Goal: Transaction & Acquisition: Purchase product/service

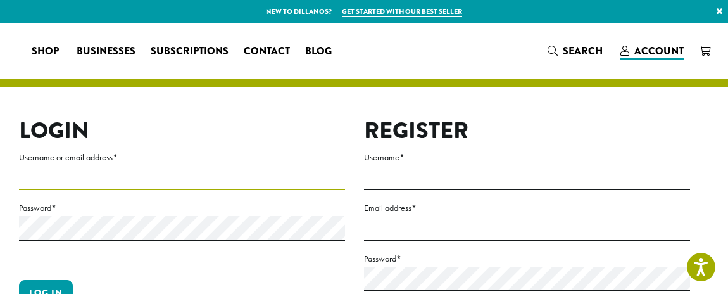
type input "**********"
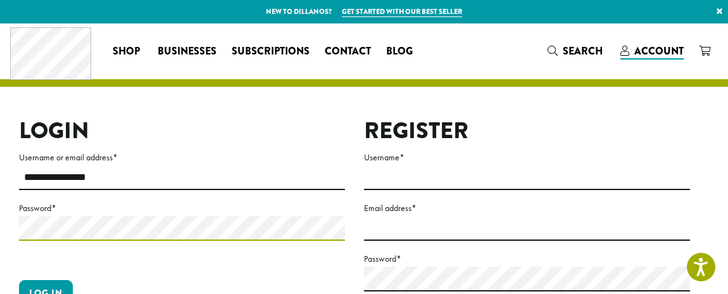
scroll to position [8, 0]
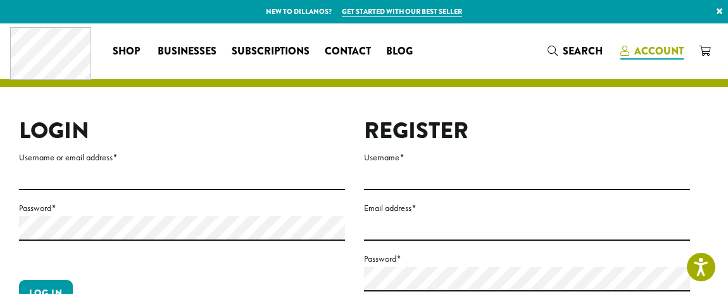
click at [641, 50] on span "Account" at bounding box center [658, 51] width 49 height 15
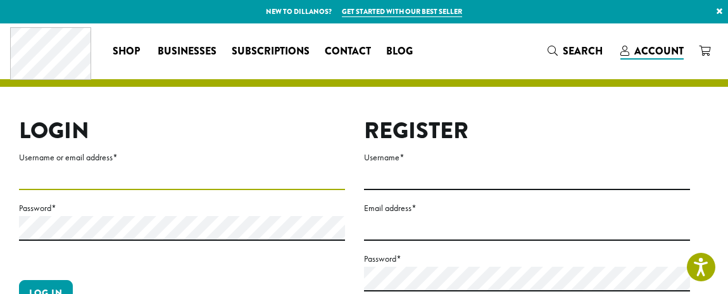
type input "**********"
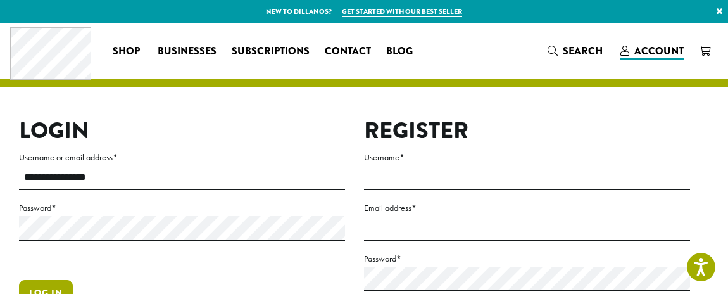
click at [57, 282] on button "Log in" at bounding box center [46, 293] width 54 height 27
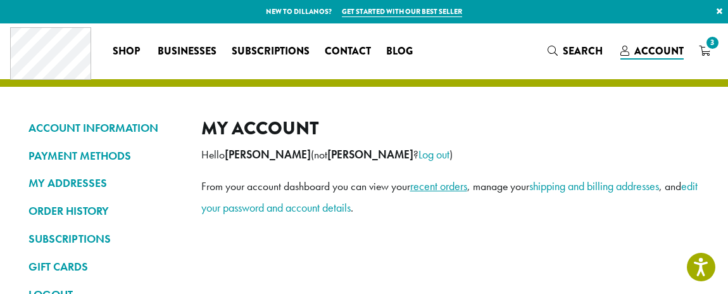
click at [445, 185] on link "recent orders" at bounding box center [438, 186] width 57 height 15
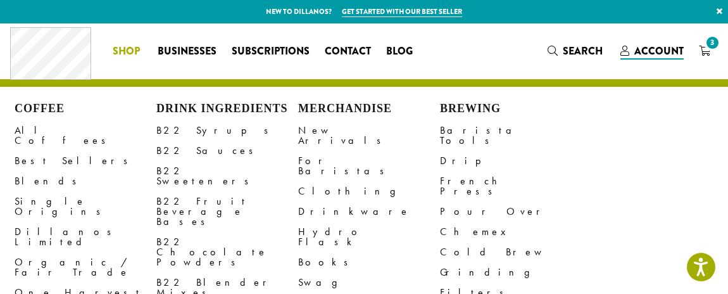
click at [123, 48] on span "Shop" at bounding box center [126, 52] width 27 height 16
click at [58, 127] on link "All Coffees" at bounding box center [86, 135] width 142 height 30
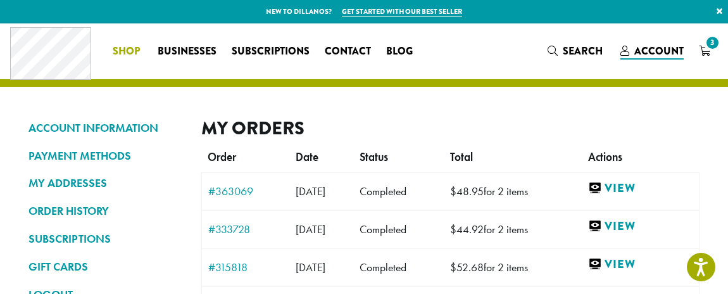
click at [129, 48] on span "Shop" at bounding box center [126, 52] width 27 height 16
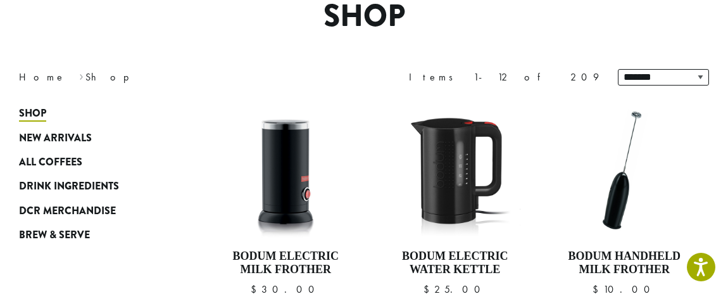
scroll to position [103, 0]
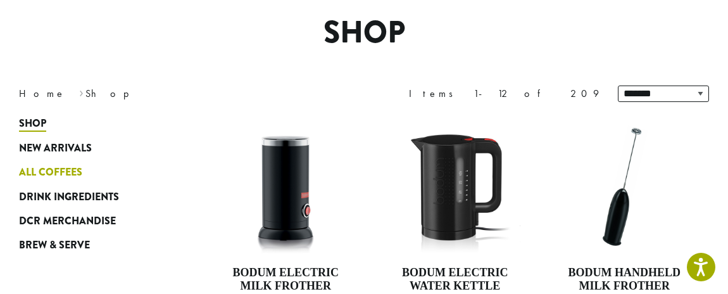
click at [79, 167] on span "All Coffees" at bounding box center [50, 173] width 63 height 16
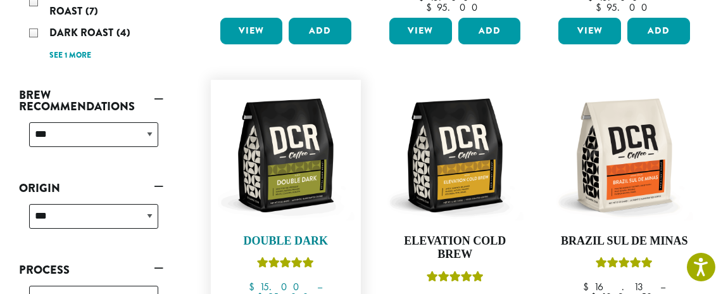
scroll to position [425, 0]
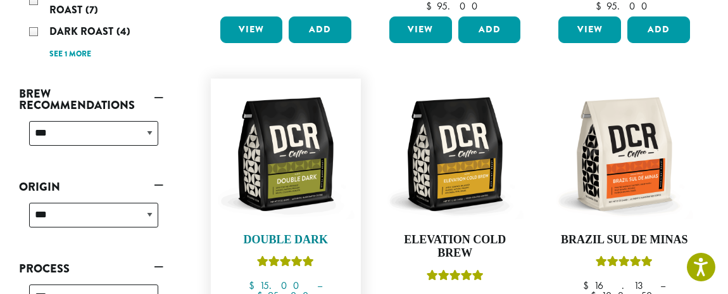
click at [279, 160] on img at bounding box center [285, 153] width 137 height 137
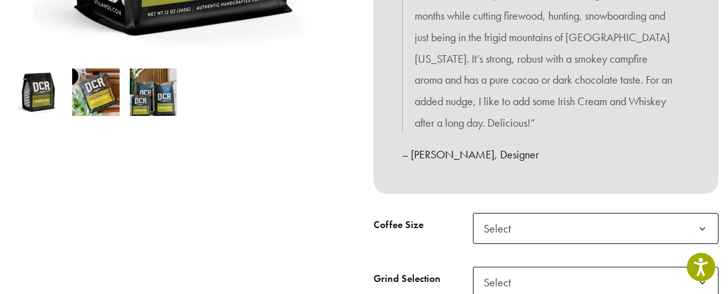
scroll to position [426, 0]
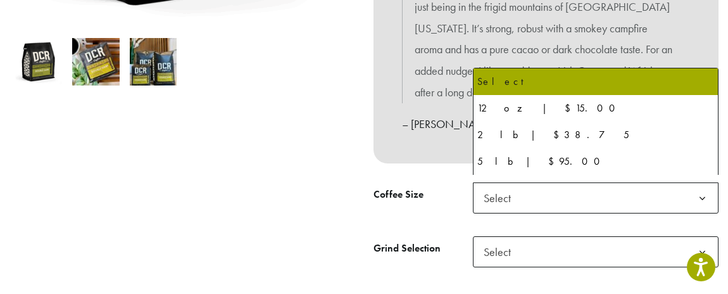
click at [705, 190] on b at bounding box center [702, 198] width 31 height 31
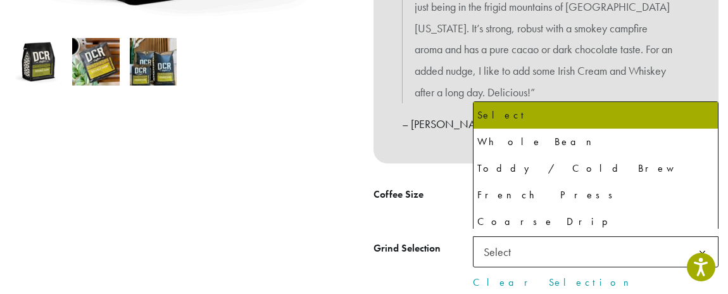
click at [704, 245] on b at bounding box center [702, 252] width 31 height 31
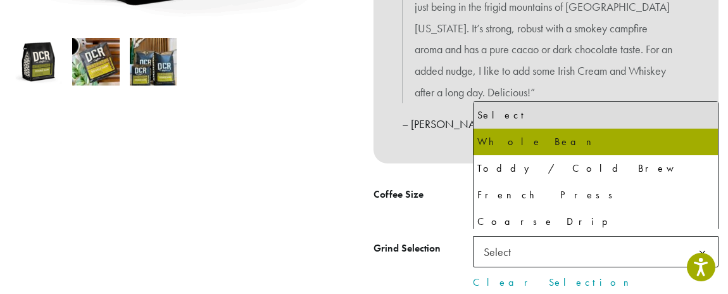
select select "*********"
select select "**********"
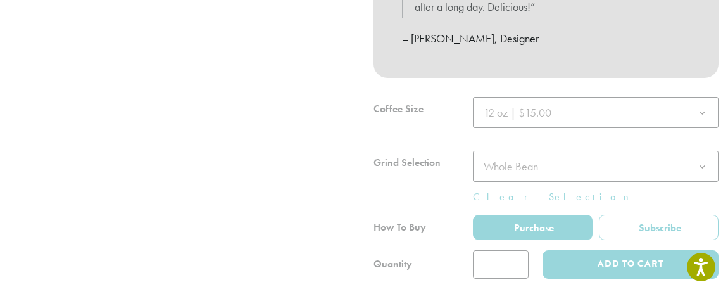
scroll to position [514, 0]
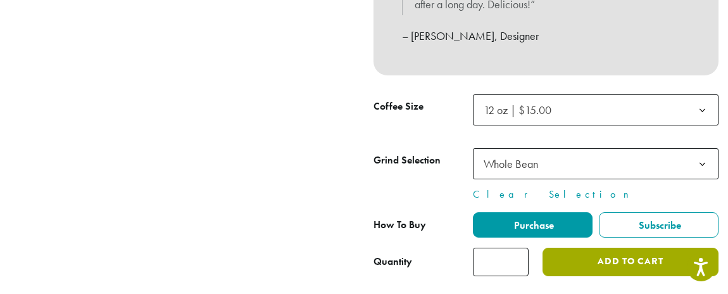
click at [596, 254] on button "Add to cart" at bounding box center [631, 262] width 176 height 28
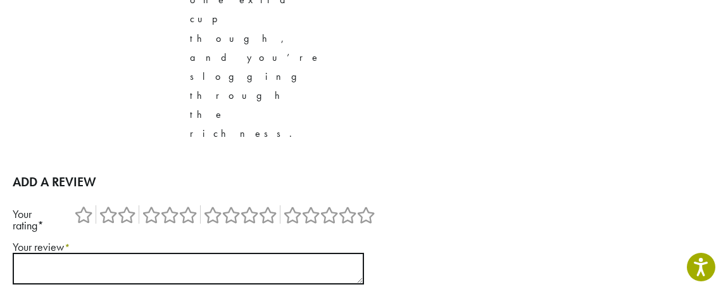
scroll to position [1689, 0]
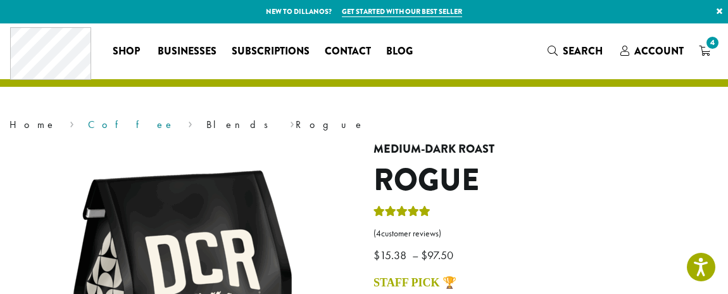
click at [88, 123] on link "Coffee" at bounding box center [131, 124] width 87 height 13
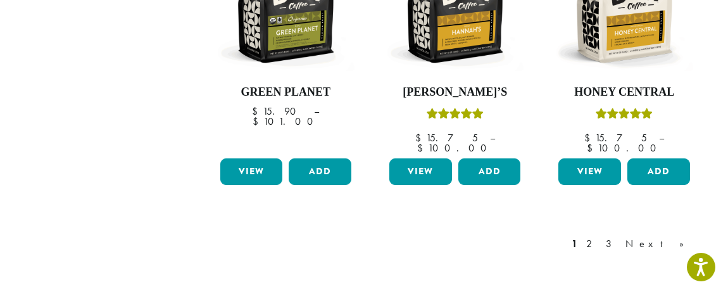
scroll to position [1165, 0]
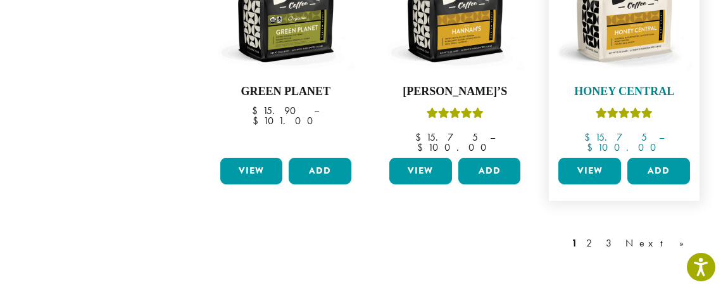
click at [623, 85] on h4 "Honey Central" at bounding box center [623, 92] width 137 height 14
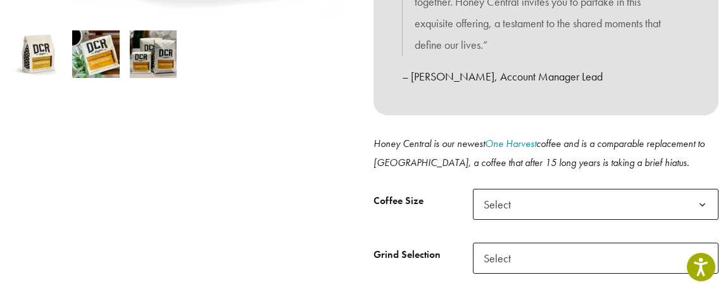
scroll to position [460, 0]
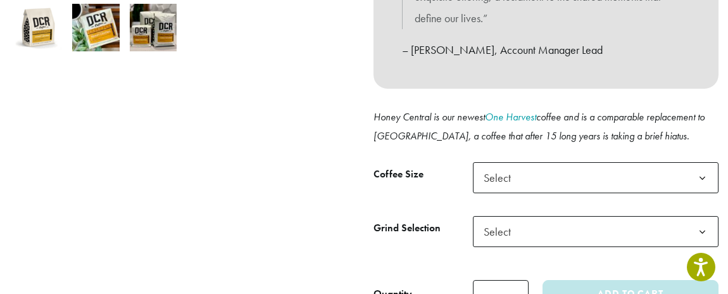
click at [523, 170] on span "Select" at bounding box center [501, 177] width 45 height 25
click at [525, 227] on span "Select" at bounding box center [596, 231] width 246 height 31
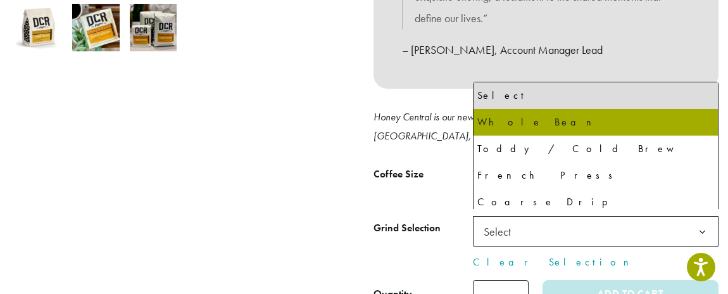
select select "**********"
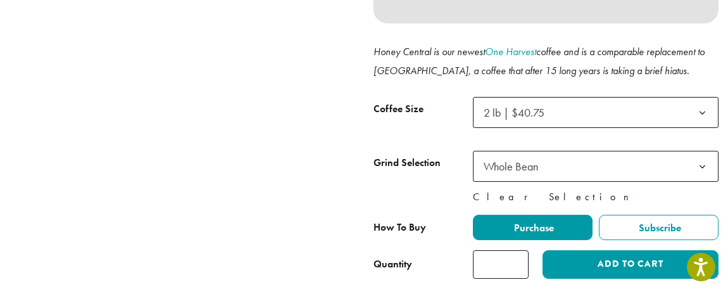
scroll to position [527, 0]
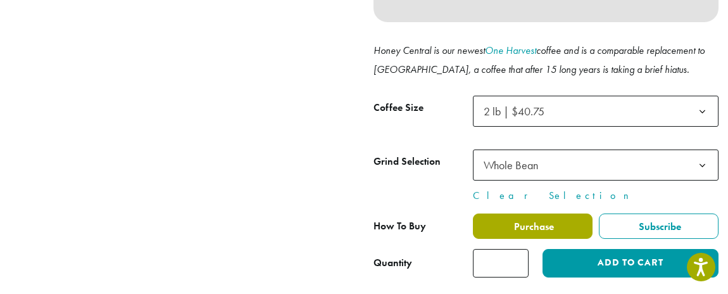
click at [563, 218] on label "Purchase" at bounding box center [533, 225] width 120 height 25
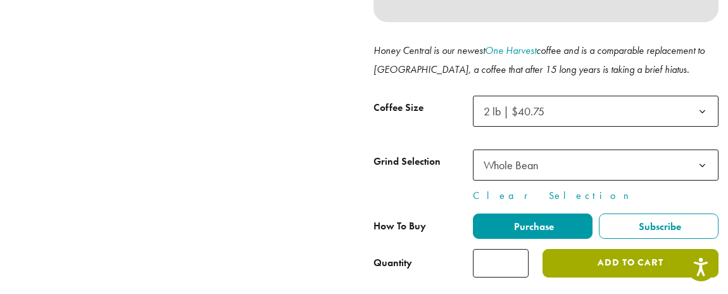
click at [609, 252] on button "Add to cart" at bounding box center [631, 263] width 176 height 28
click at [608, 252] on button "Add to cart" at bounding box center [631, 263] width 176 height 28
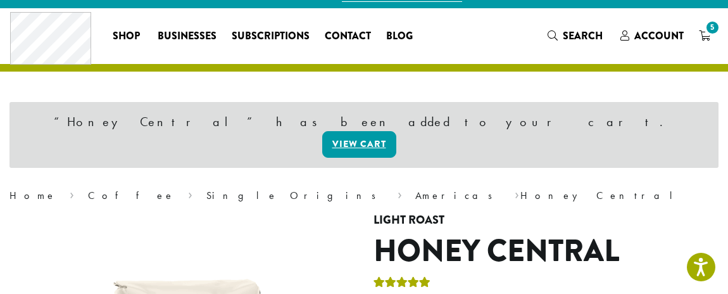
scroll to position [18, 0]
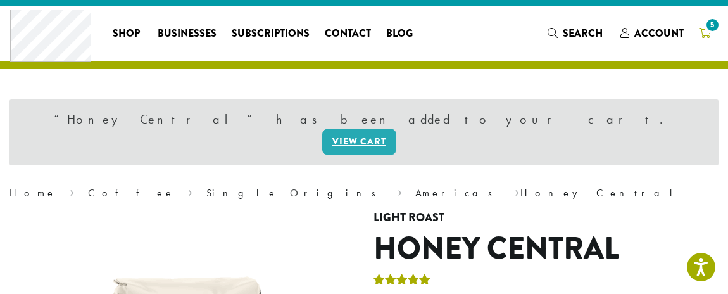
click at [712, 25] on span "5" at bounding box center [712, 24] width 17 height 17
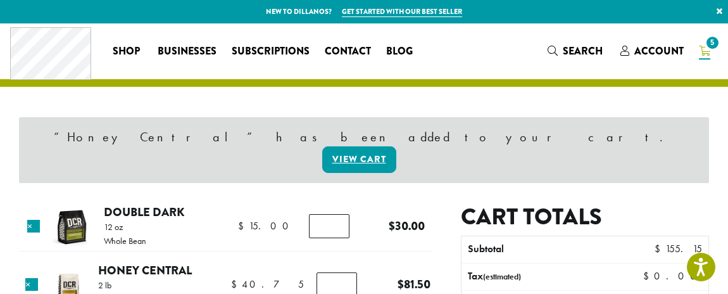
click at [339, 215] on input "*" at bounding box center [329, 226] width 41 height 24
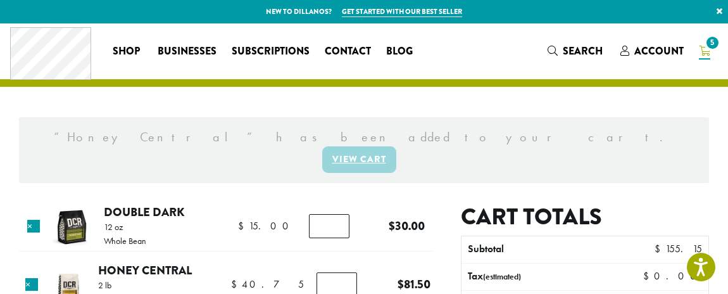
click at [337, 214] on input "*" at bounding box center [329, 226] width 41 height 24
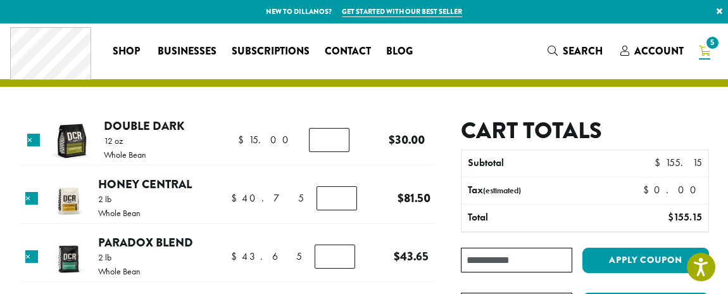
click at [337, 143] on input "*" at bounding box center [329, 140] width 41 height 24
type input "*"
click at [337, 143] on input "*" at bounding box center [329, 140] width 41 height 24
type input "*"
click at [336, 201] on input "*" at bounding box center [337, 198] width 41 height 24
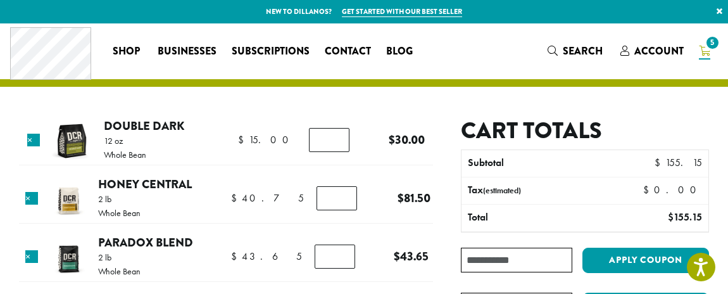
click at [440, 264] on div "Cart totals Subtotal $ 155.15 Tax (estimated) $ 0.00 Total $ 155.15 Coupon: App…" at bounding box center [571, 253] width 276 height 273
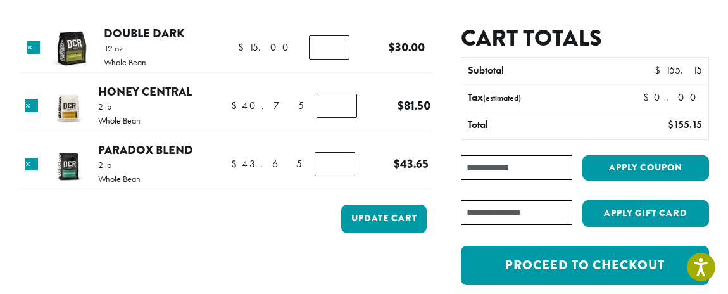
scroll to position [96, 0]
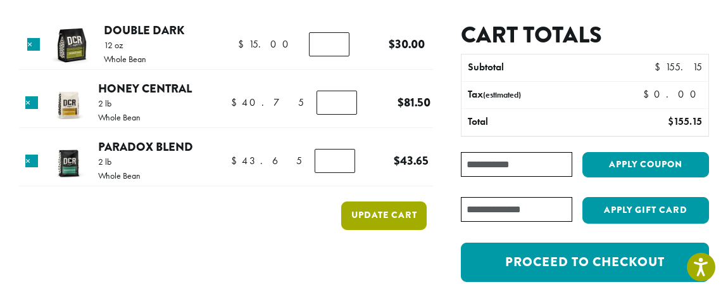
click at [378, 219] on button "Update cart" at bounding box center [383, 215] width 85 height 28
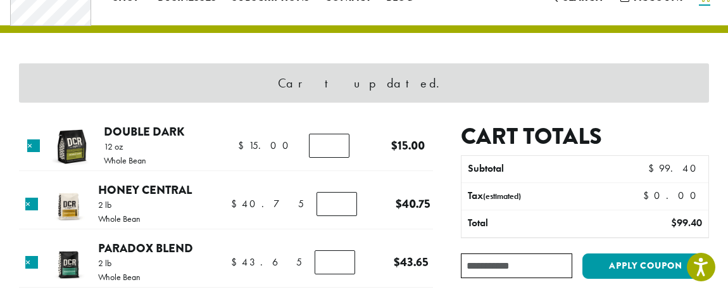
scroll to position [53, 0]
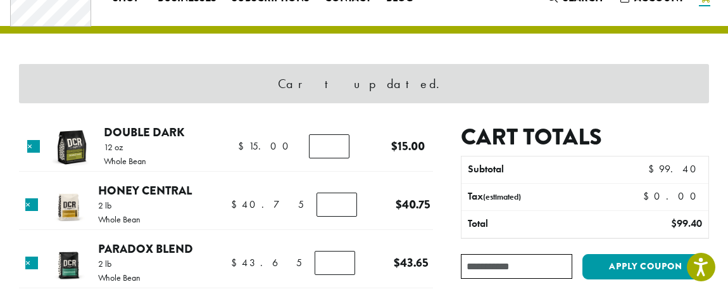
click at [482, 265] on input "Coupon:" at bounding box center [516, 266] width 111 height 25
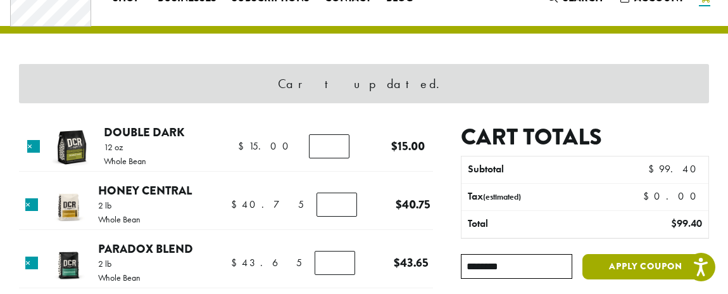
type input "********"
click at [607, 262] on button "Apply coupon" at bounding box center [645, 267] width 127 height 26
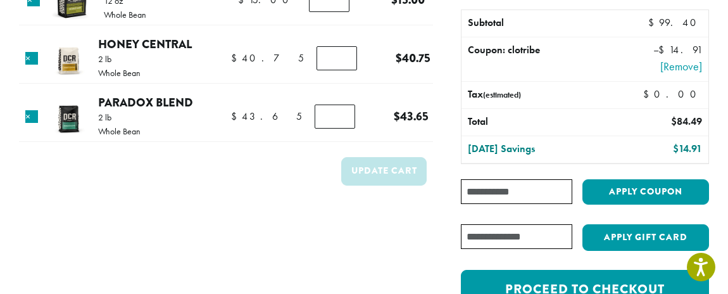
scroll to position [139, 0]
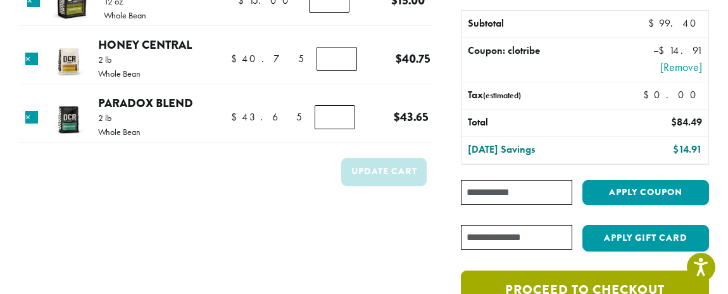
click at [623, 281] on link "Proceed to checkout" at bounding box center [585, 289] width 248 height 39
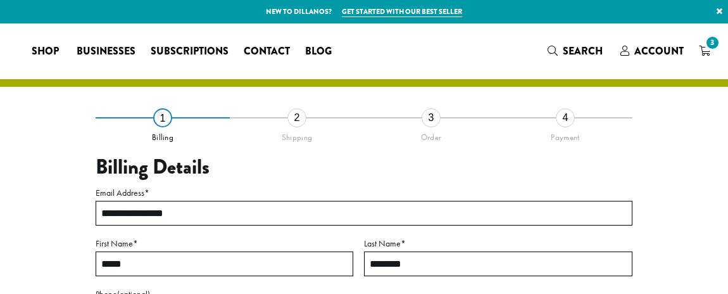
select select "**"
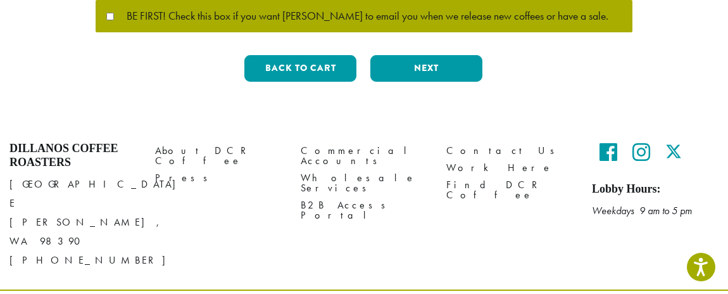
scroll to position [537, 0]
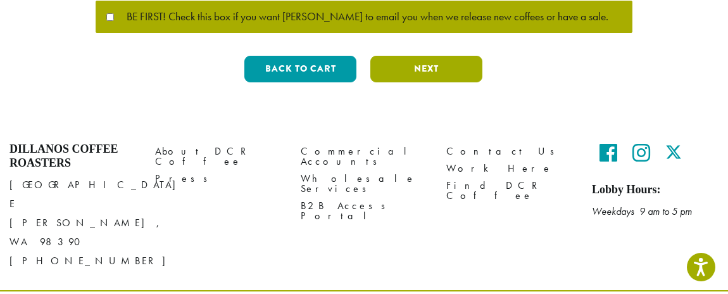
click at [433, 61] on button "Next" at bounding box center [426, 69] width 112 height 27
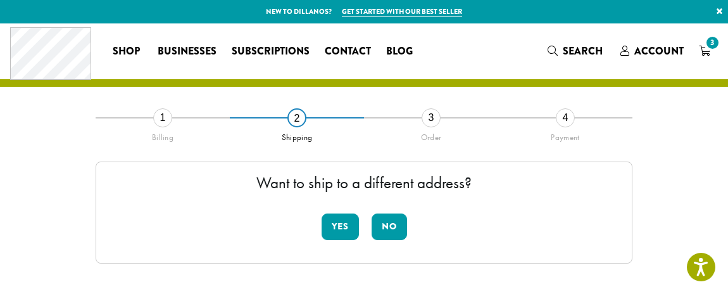
scroll to position [0, 0]
click at [394, 221] on button "No" at bounding box center [389, 226] width 35 height 27
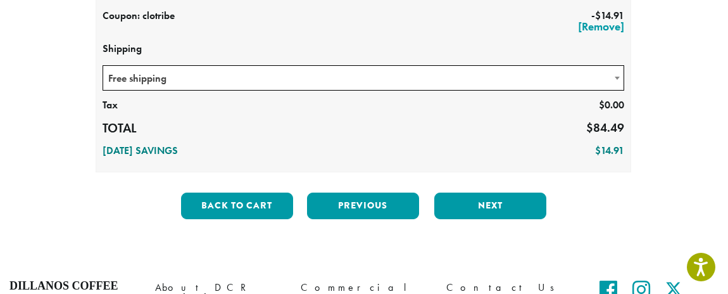
scroll to position [353, 0]
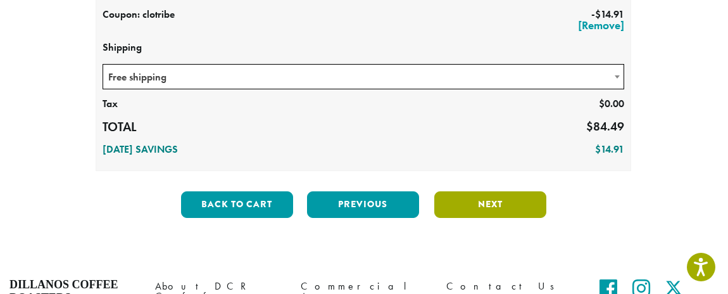
click at [485, 202] on button "Next" at bounding box center [490, 204] width 112 height 27
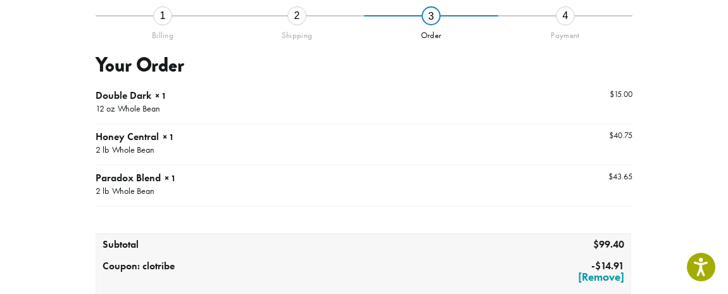
scroll to position [72, 0]
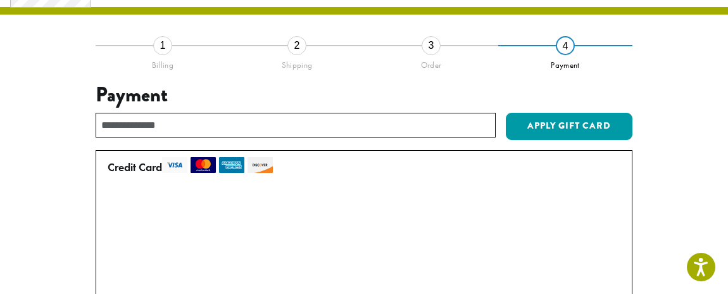
click at [268, 251] on span "• • • 9484 (expires 02/29)" at bounding box center [207, 256] width 166 height 15
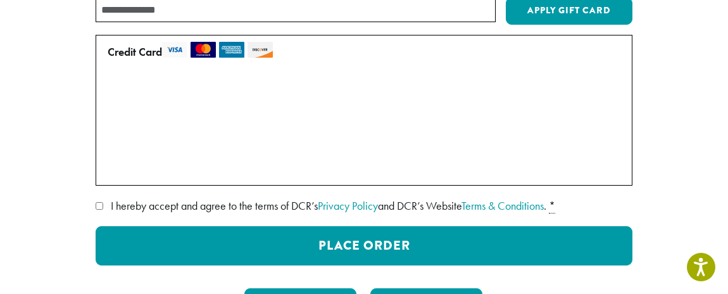
scroll to position [203, 0]
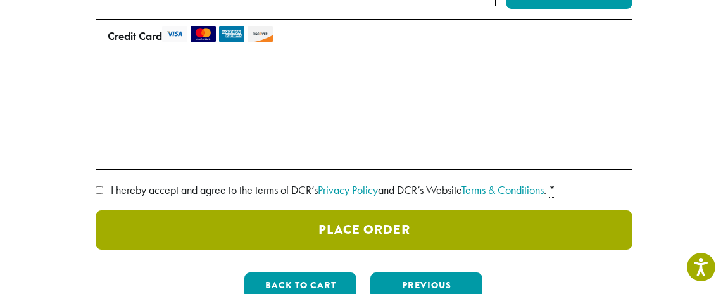
click at [310, 222] on button "Place Order" at bounding box center [364, 229] width 537 height 39
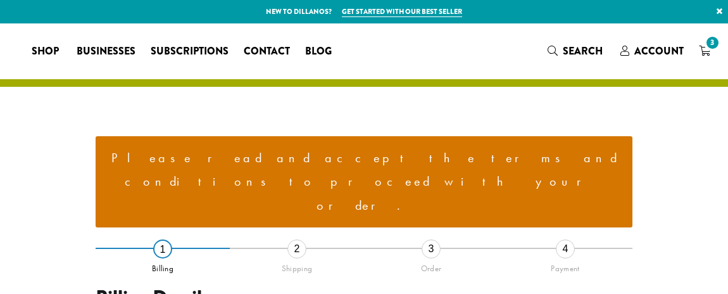
select select "**"
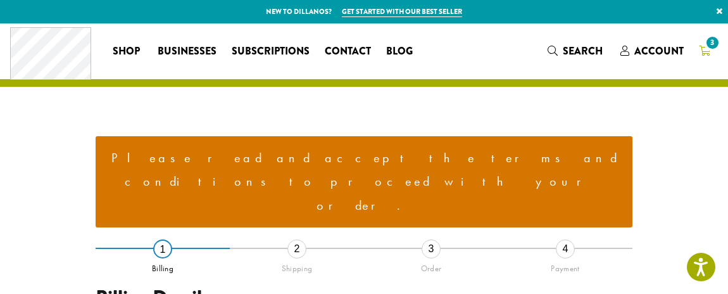
click at [710, 42] on span "3" at bounding box center [712, 42] width 17 height 17
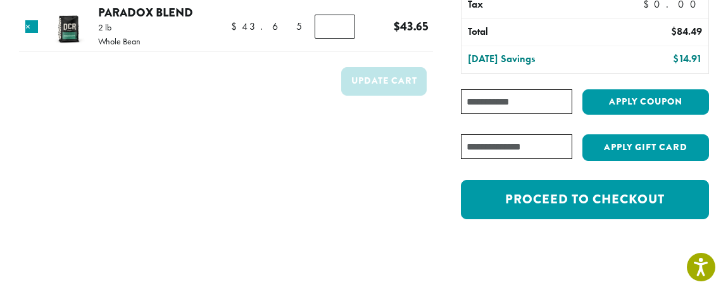
scroll to position [234, 0]
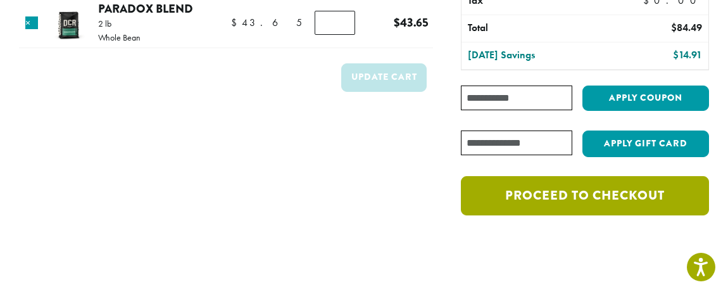
click at [534, 186] on link "Proceed to checkout" at bounding box center [585, 195] width 248 height 39
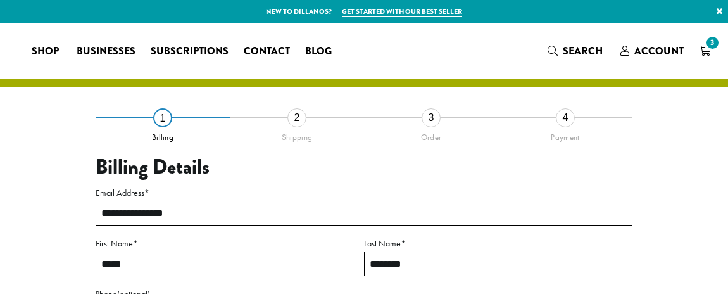
select select "**"
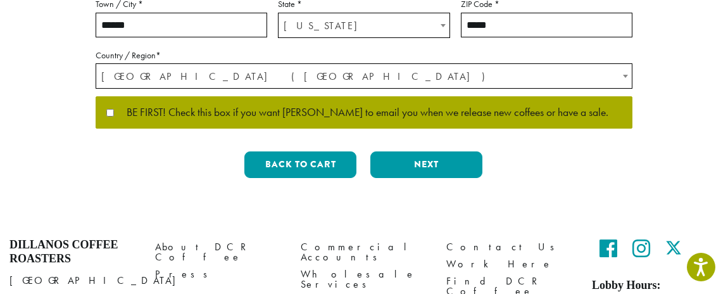
scroll to position [439, 0]
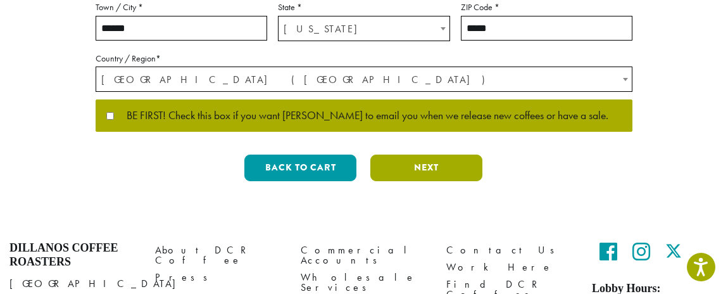
click at [415, 162] on button "Next" at bounding box center [426, 167] width 112 height 27
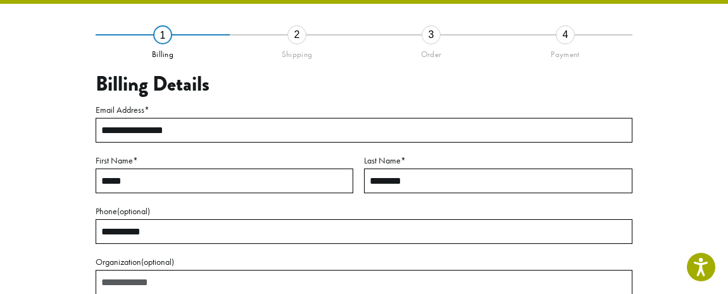
scroll to position [72, 0]
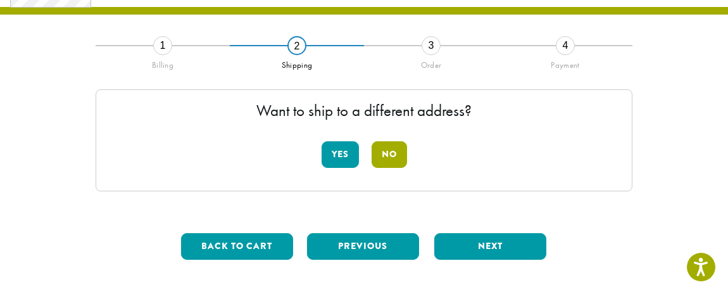
click at [388, 148] on button "No" at bounding box center [389, 154] width 35 height 27
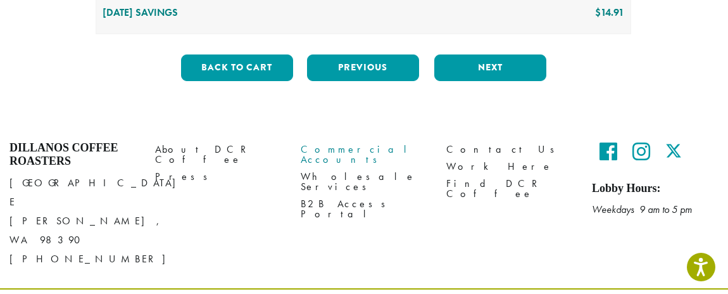
scroll to position [489, 0]
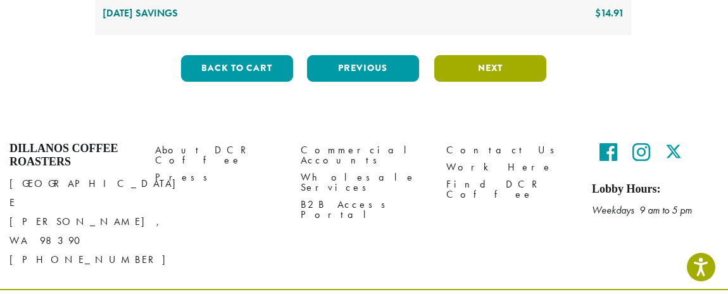
click at [469, 70] on button "Next" at bounding box center [490, 68] width 112 height 27
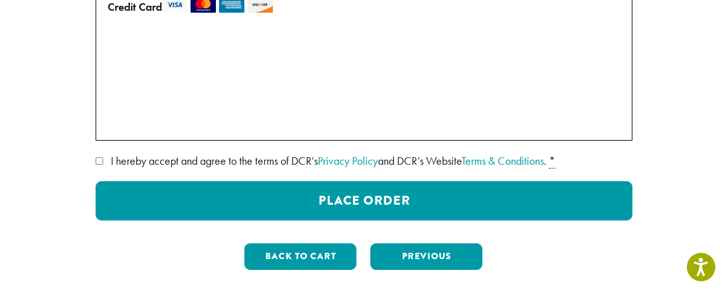
scroll to position [234, 0]
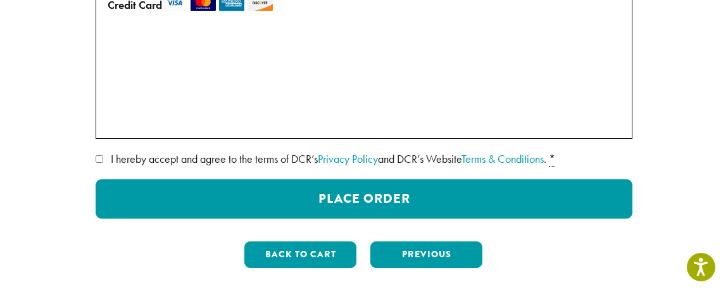
click at [555, 159] on abbr "*" at bounding box center [552, 158] width 6 height 15
click at [113, 92] on label "• • • 9484 (expires 02/29)" at bounding box center [362, 95] width 508 height 20
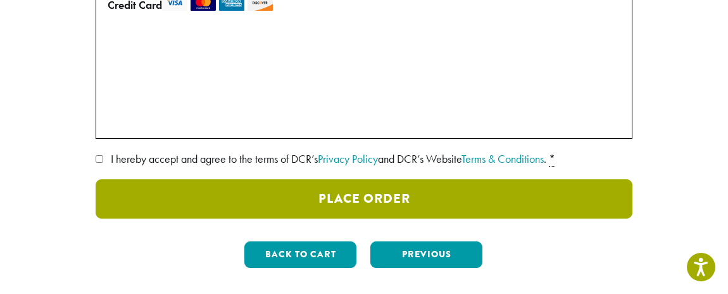
click at [398, 195] on button "Place Order" at bounding box center [364, 198] width 537 height 39
